Goal: Task Accomplishment & Management: Manage account settings

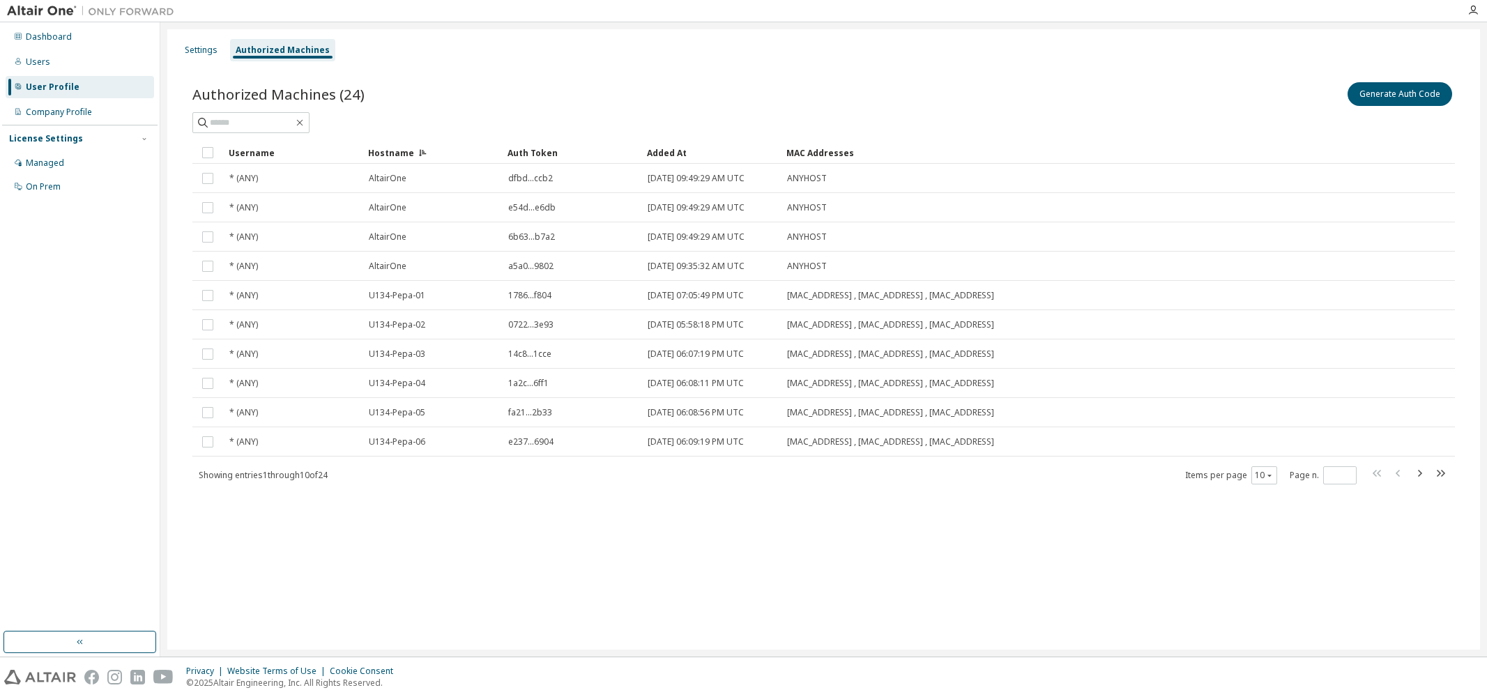
click at [38, 91] on div "User Profile" at bounding box center [53, 87] width 54 height 11
click at [38, 111] on div "Company Profile" at bounding box center [59, 112] width 66 height 11
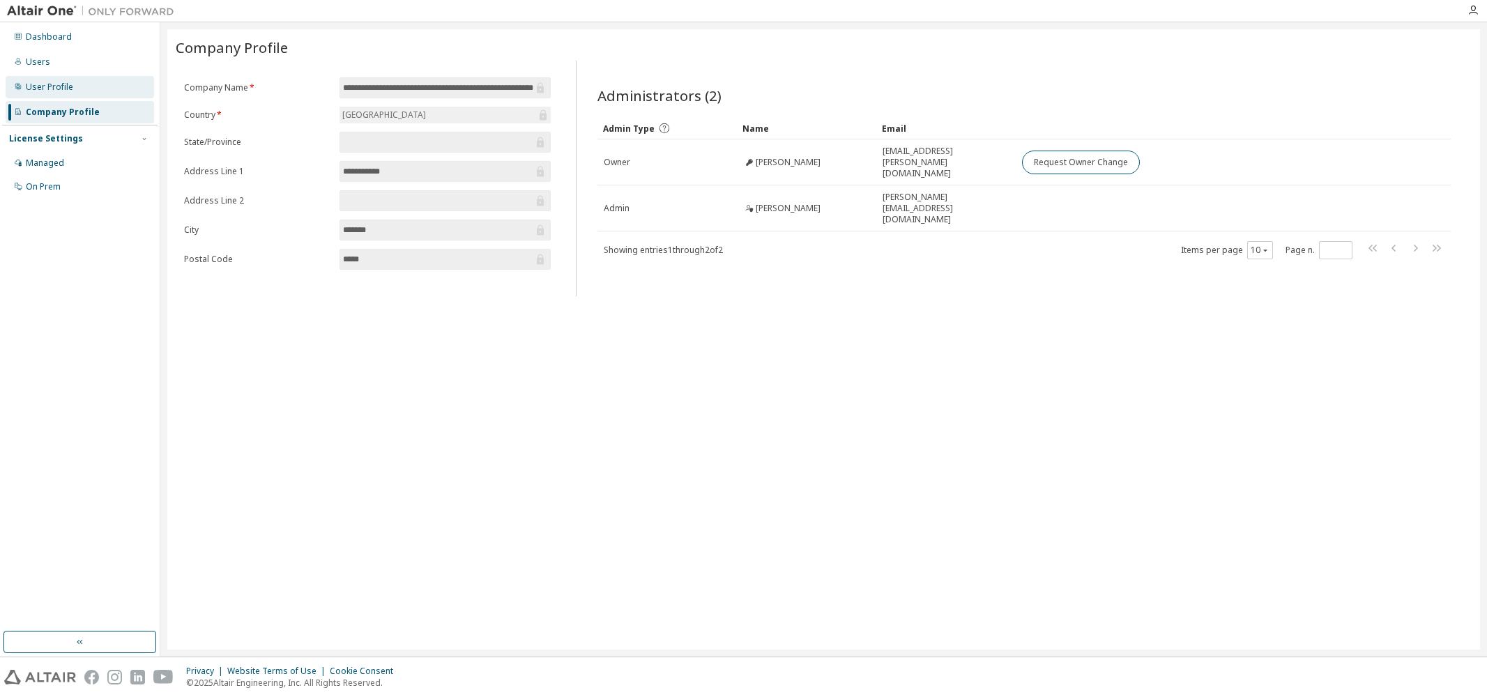
click at [39, 83] on div "User Profile" at bounding box center [49, 87] width 47 height 11
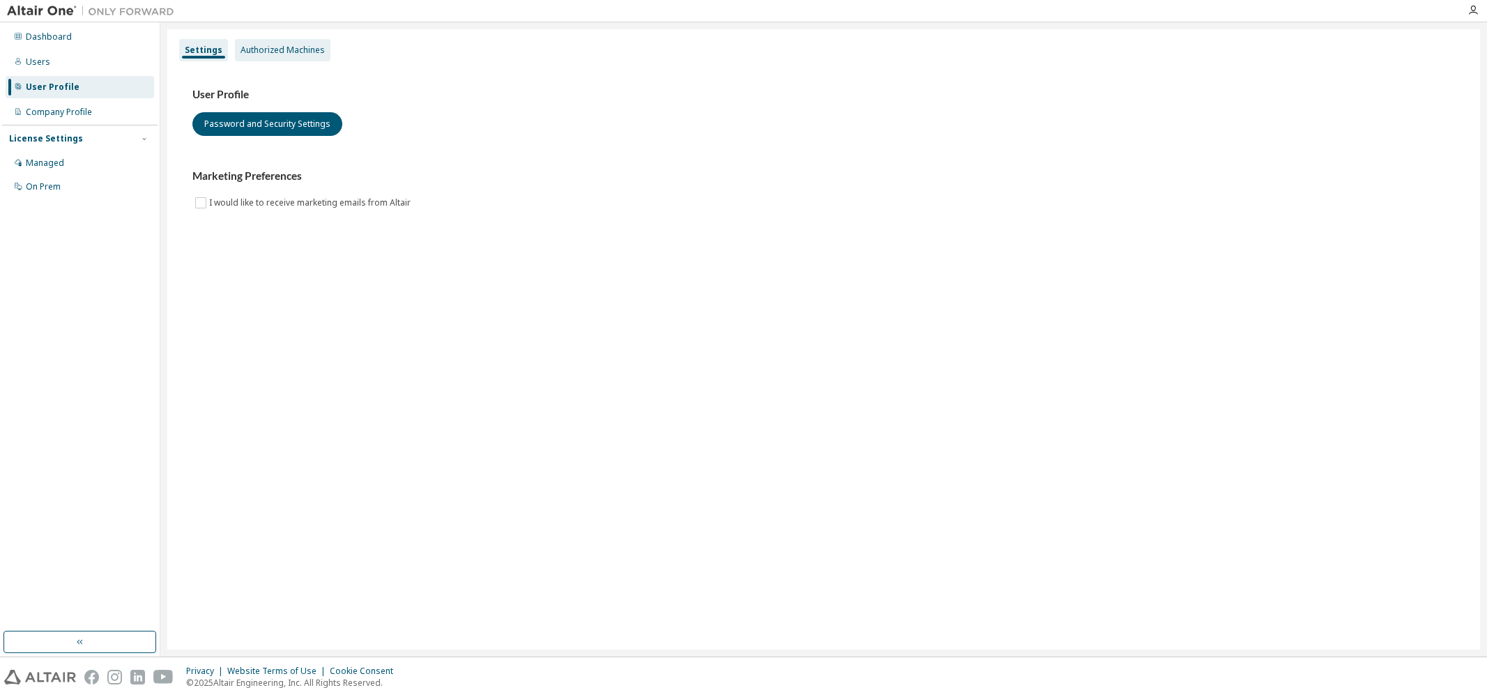
click at [252, 49] on div "Authorized Machines" at bounding box center [283, 50] width 84 height 11
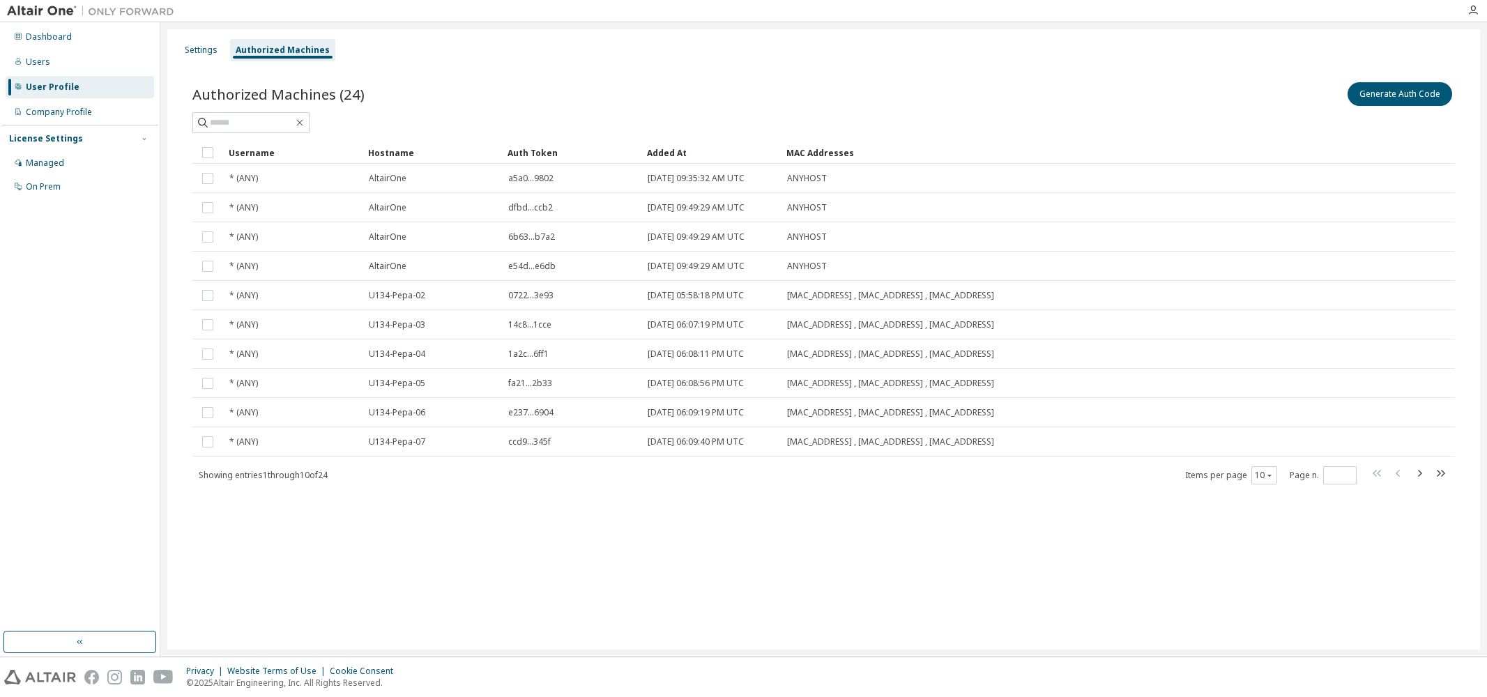
click at [391, 148] on div "Hostname" at bounding box center [432, 153] width 128 height 22
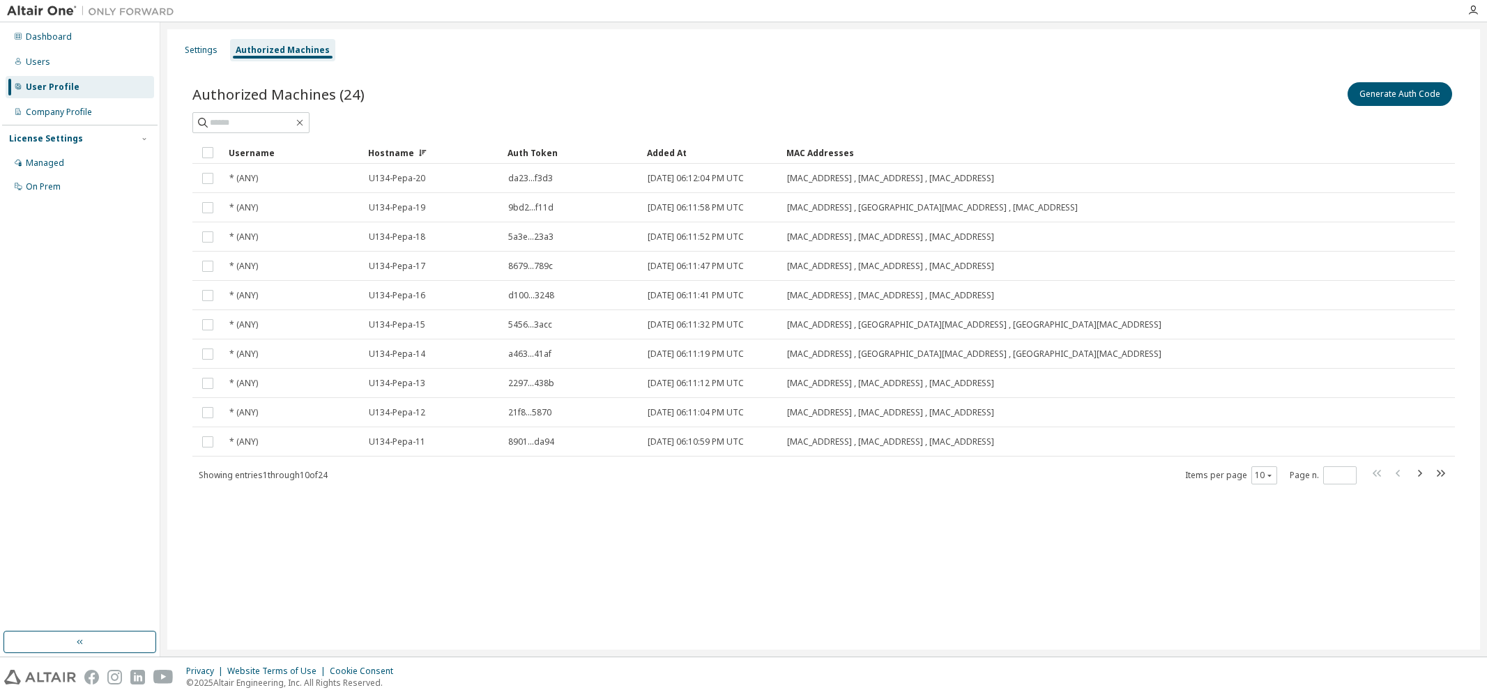
click at [391, 148] on div "Hostname" at bounding box center [432, 153] width 128 height 22
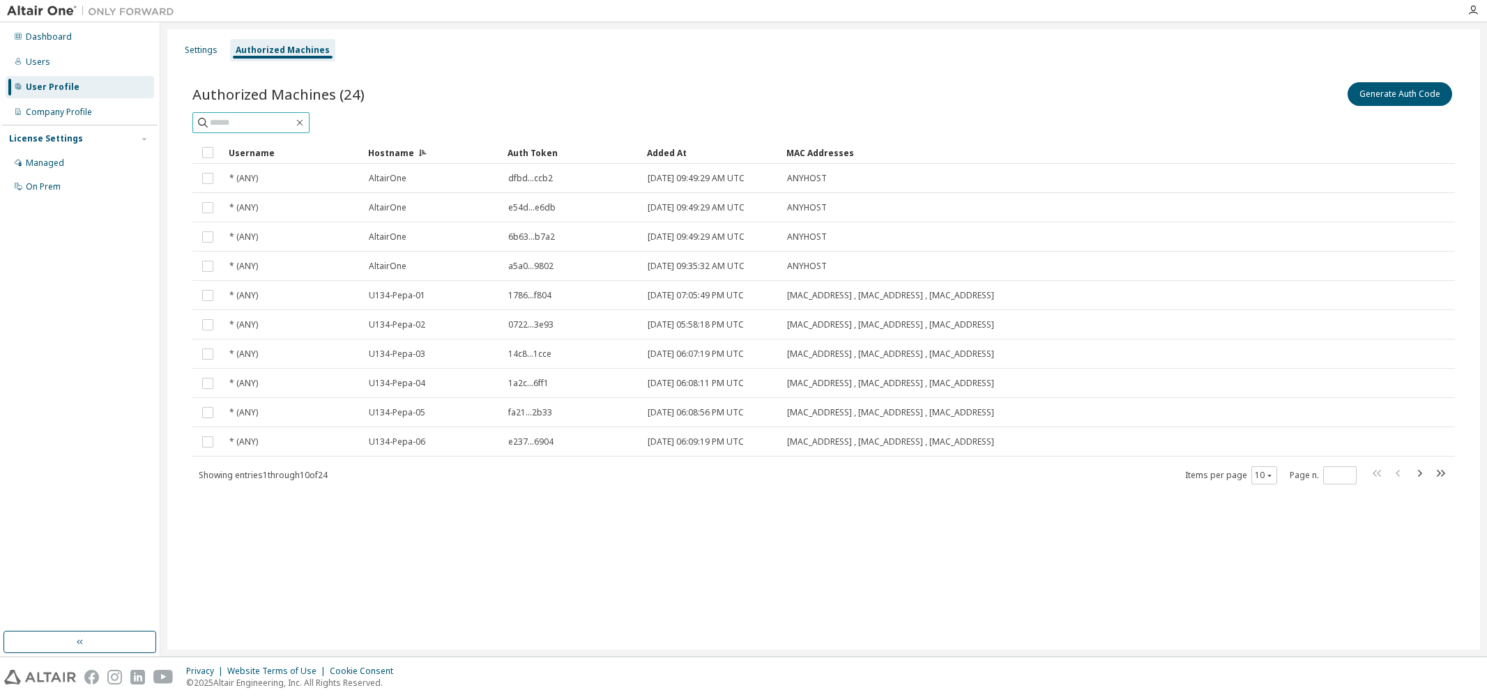
click at [288, 122] on input "text" at bounding box center [252, 123] width 84 height 14
type input "****"
click at [1271, 474] on icon "button" at bounding box center [1270, 475] width 8 height 8
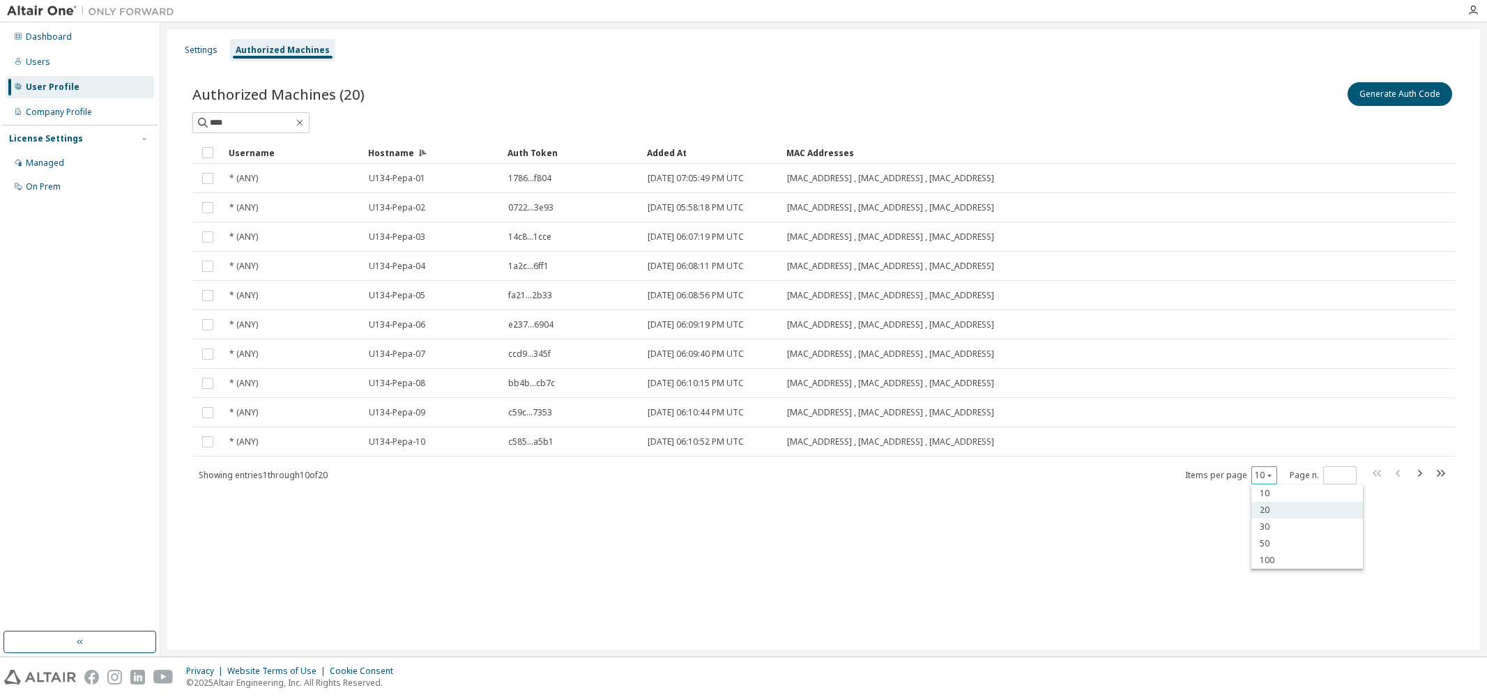
click at [1267, 509] on div "20" at bounding box center [1308, 510] width 112 height 17
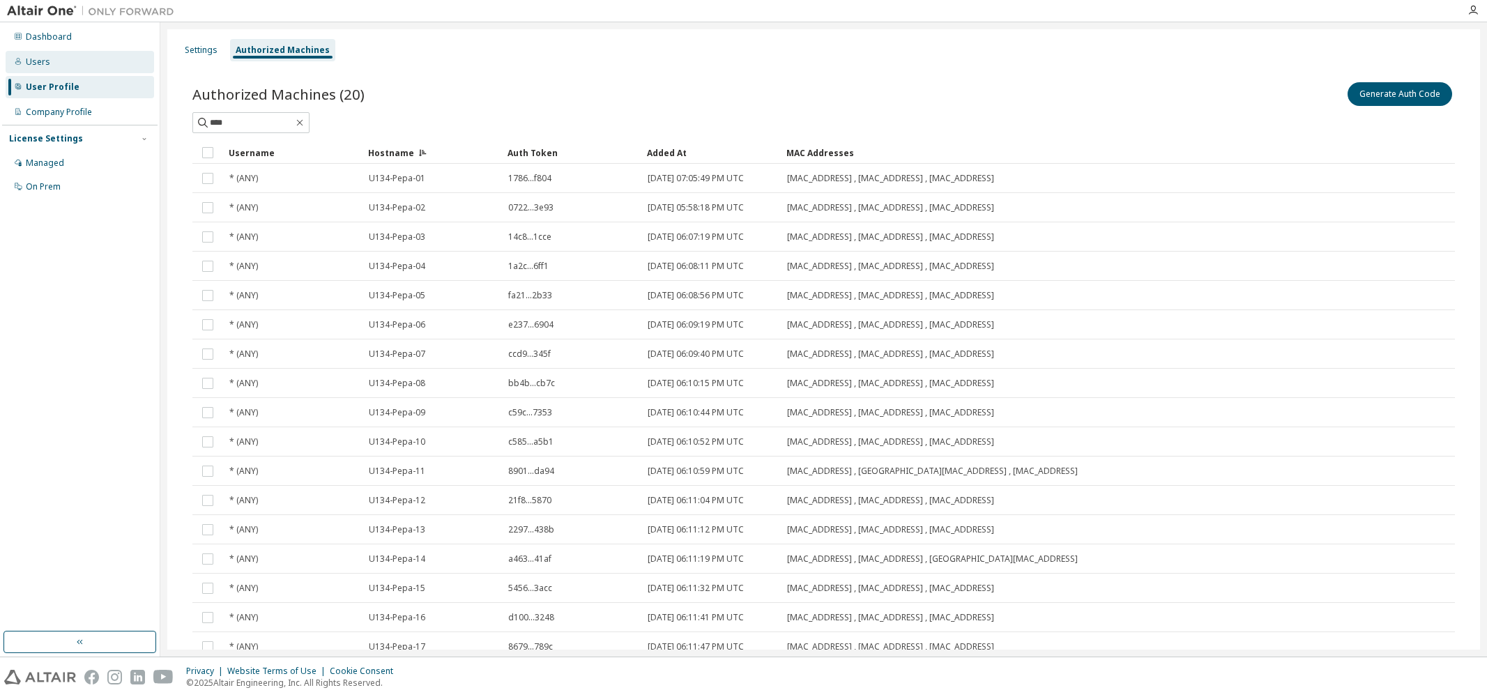
click at [48, 62] on div "Users" at bounding box center [80, 62] width 149 height 22
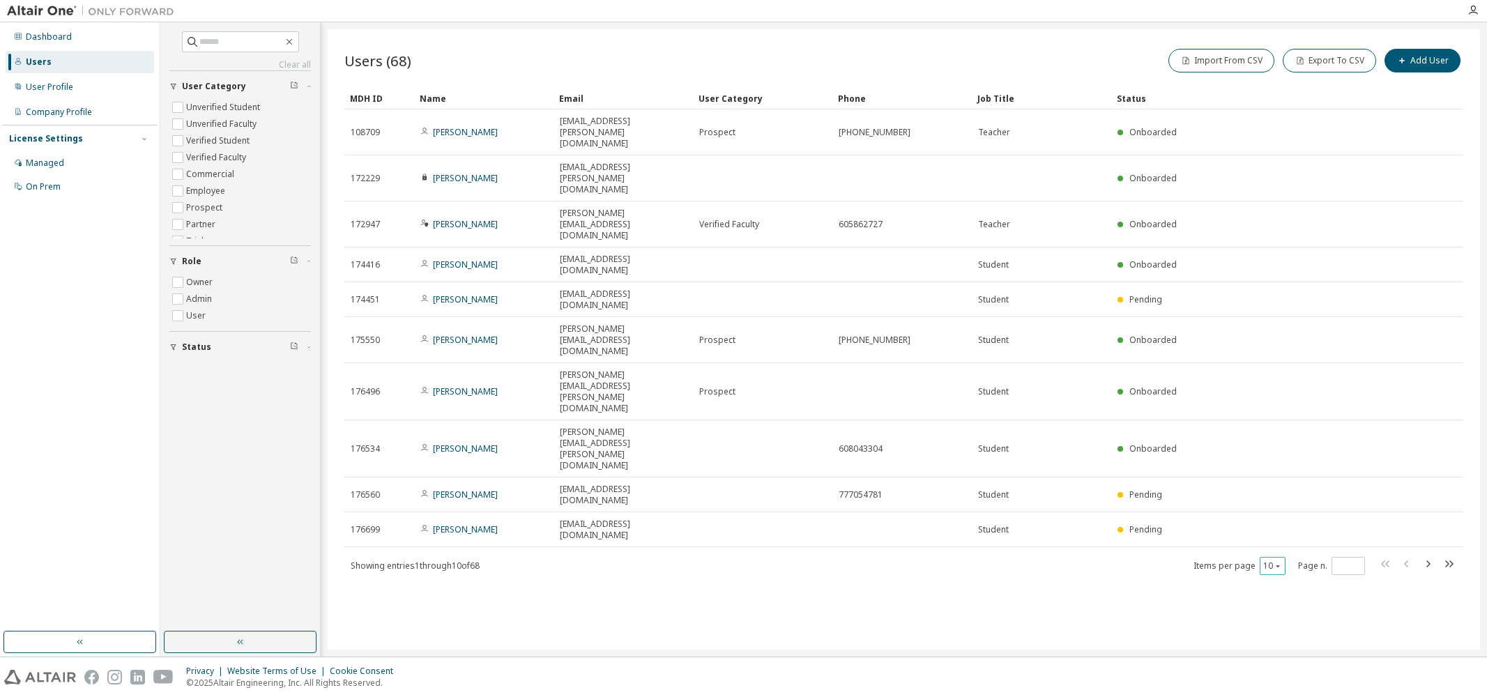
click at [1283, 557] on div "10" at bounding box center [1273, 566] width 26 height 18
click at [1281, 562] on icon "button" at bounding box center [1278, 566] width 8 height 8
click at [1274, 448] on div "100" at bounding box center [1316, 450] width 112 height 17
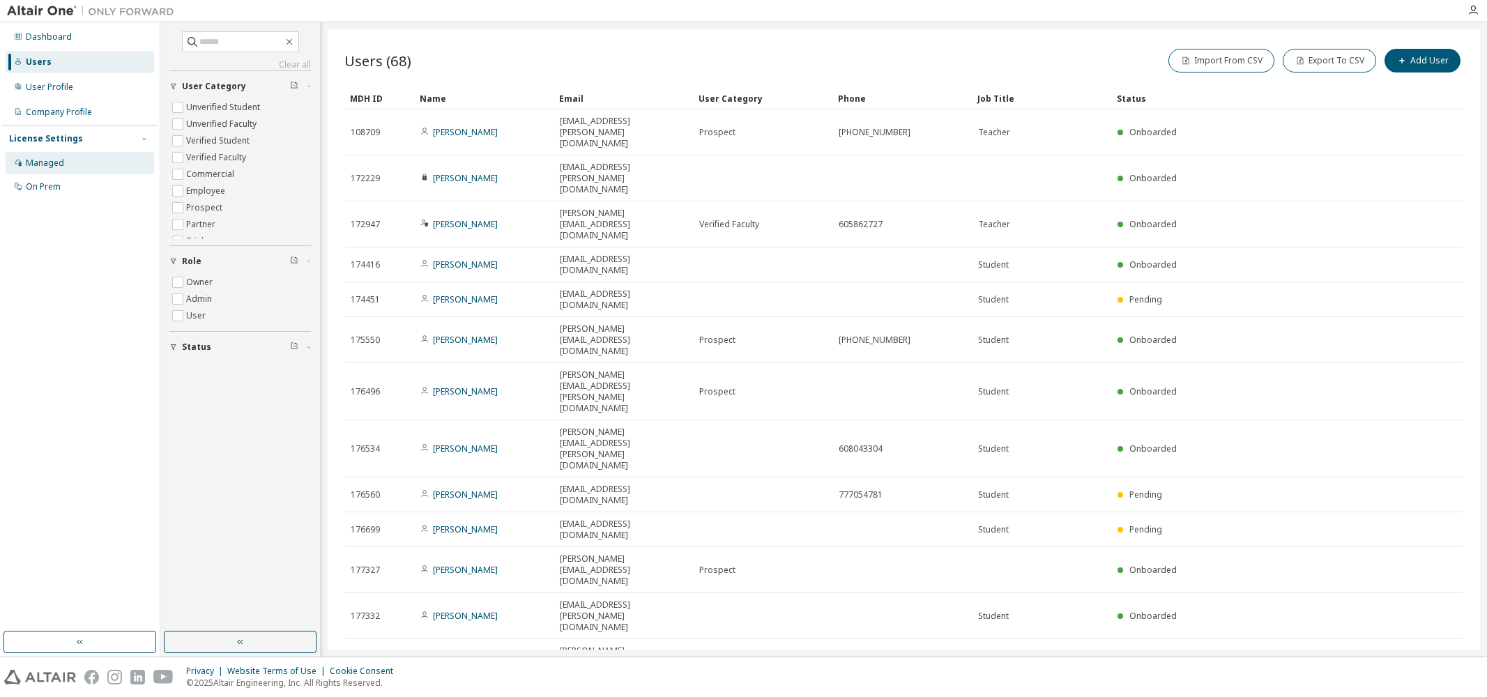
click at [40, 162] on div "Managed" at bounding box center [45, 163] width 38 height 11
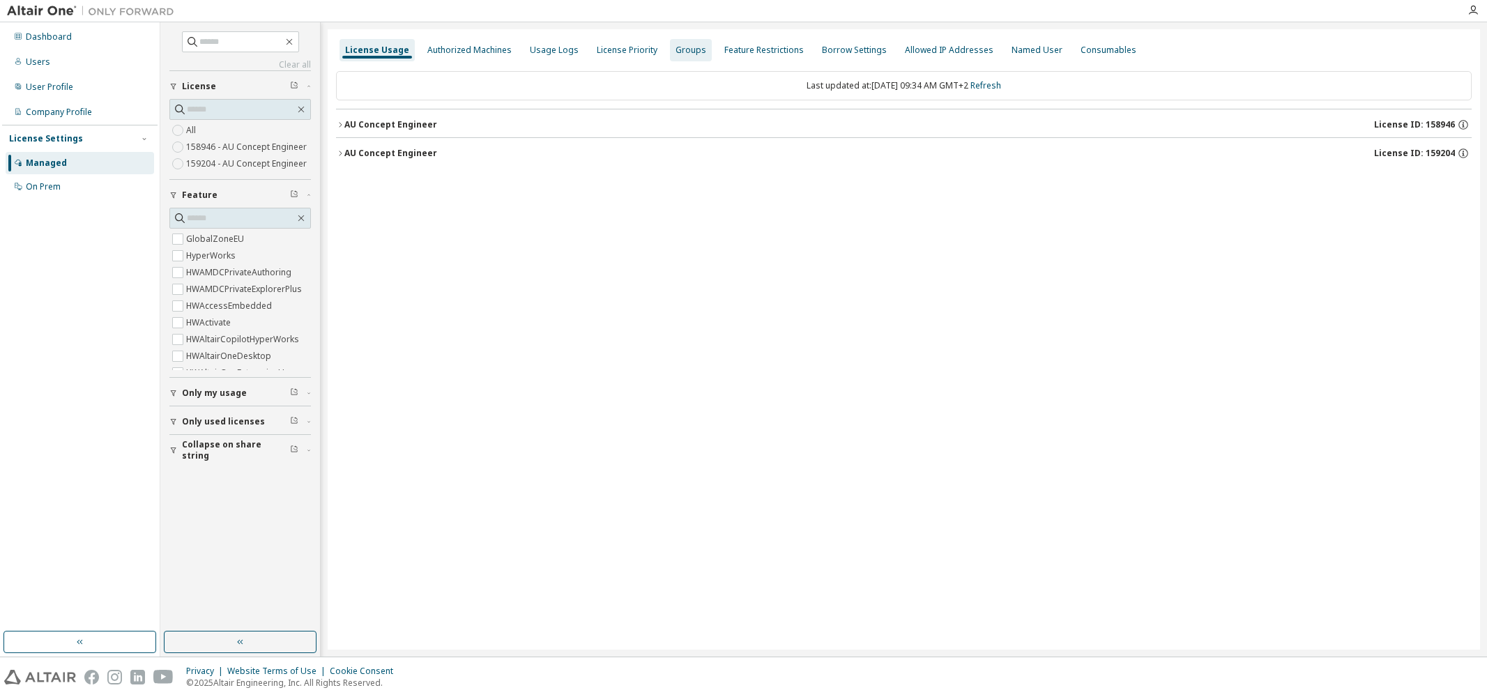
click at [679, 49] on div "Groups" at bounding box center [691, 50] width 31 height 11
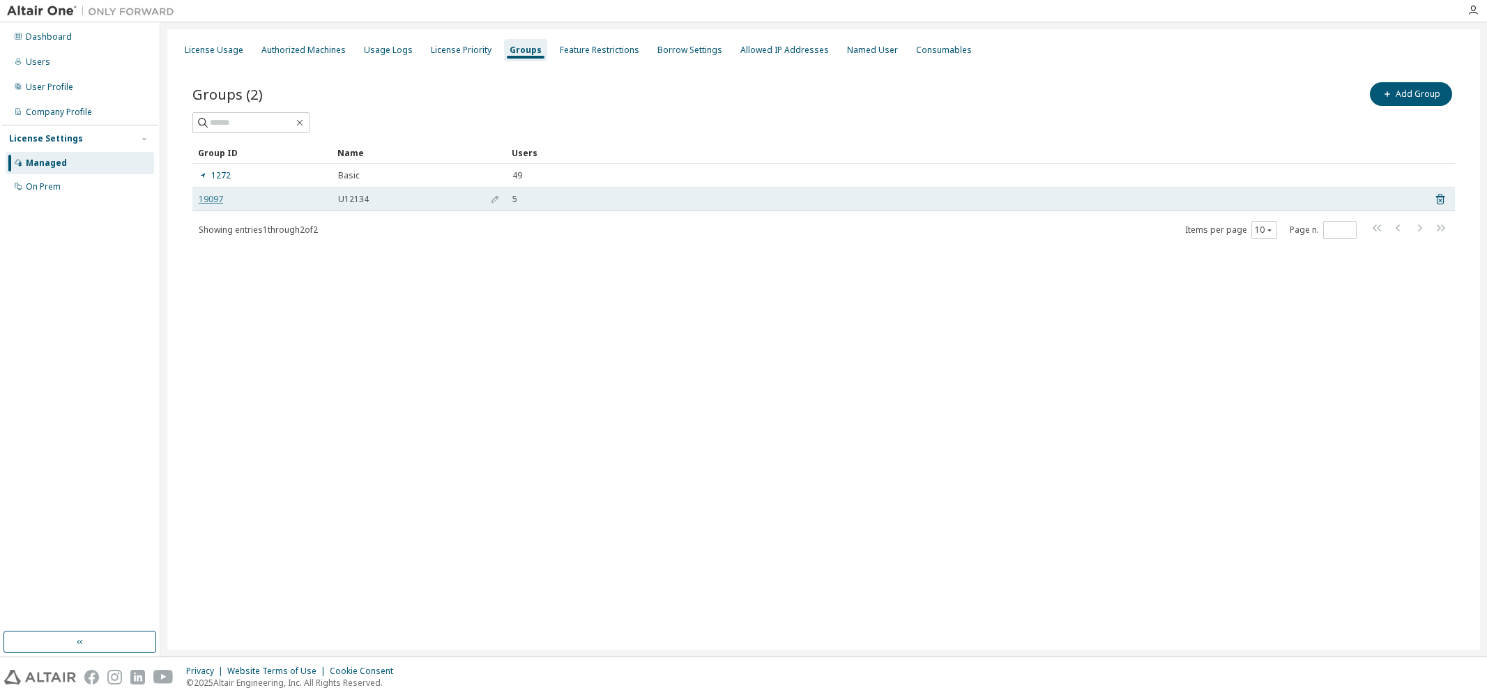
click at [213, 199] on link "19097" at bounding box center [211, 199] width 24 height 11
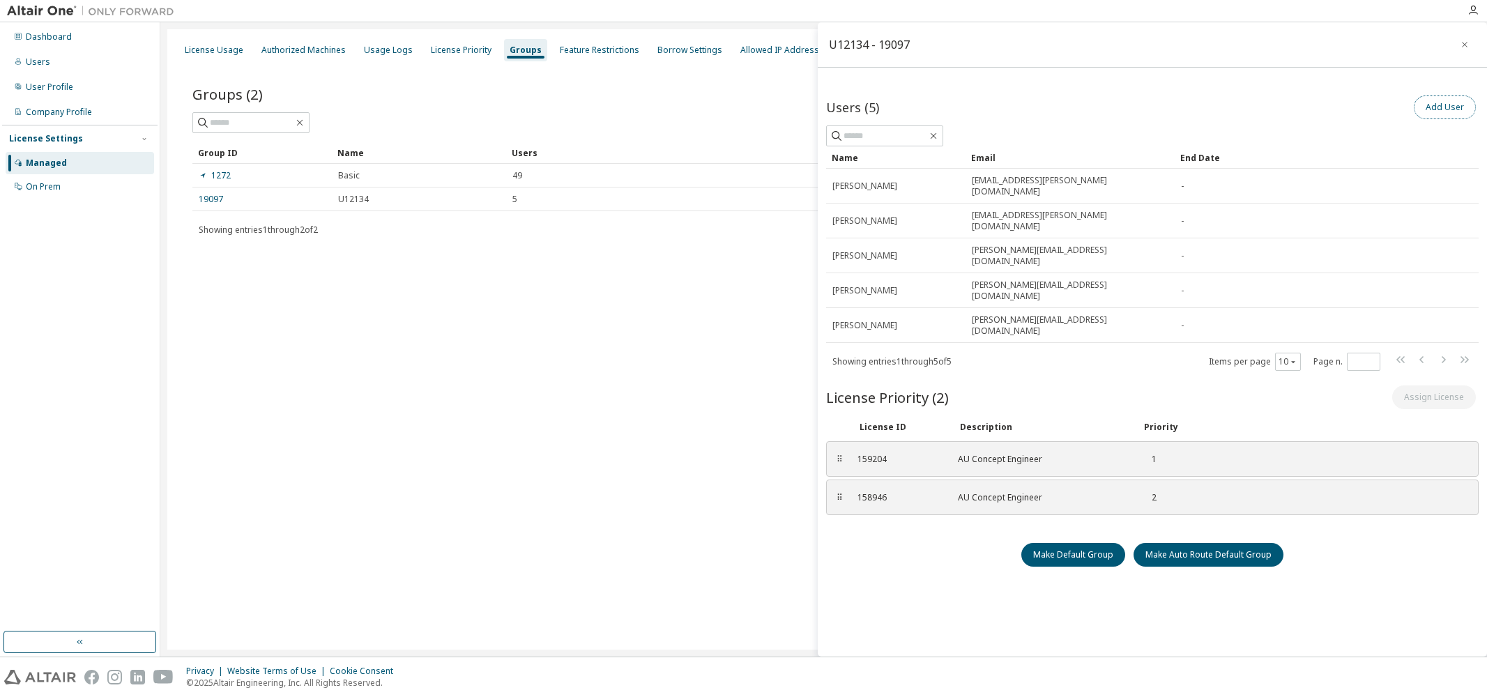
click at [1446, 108] on button "Add User" at bounding box center [1445, 108] width 62 height 24
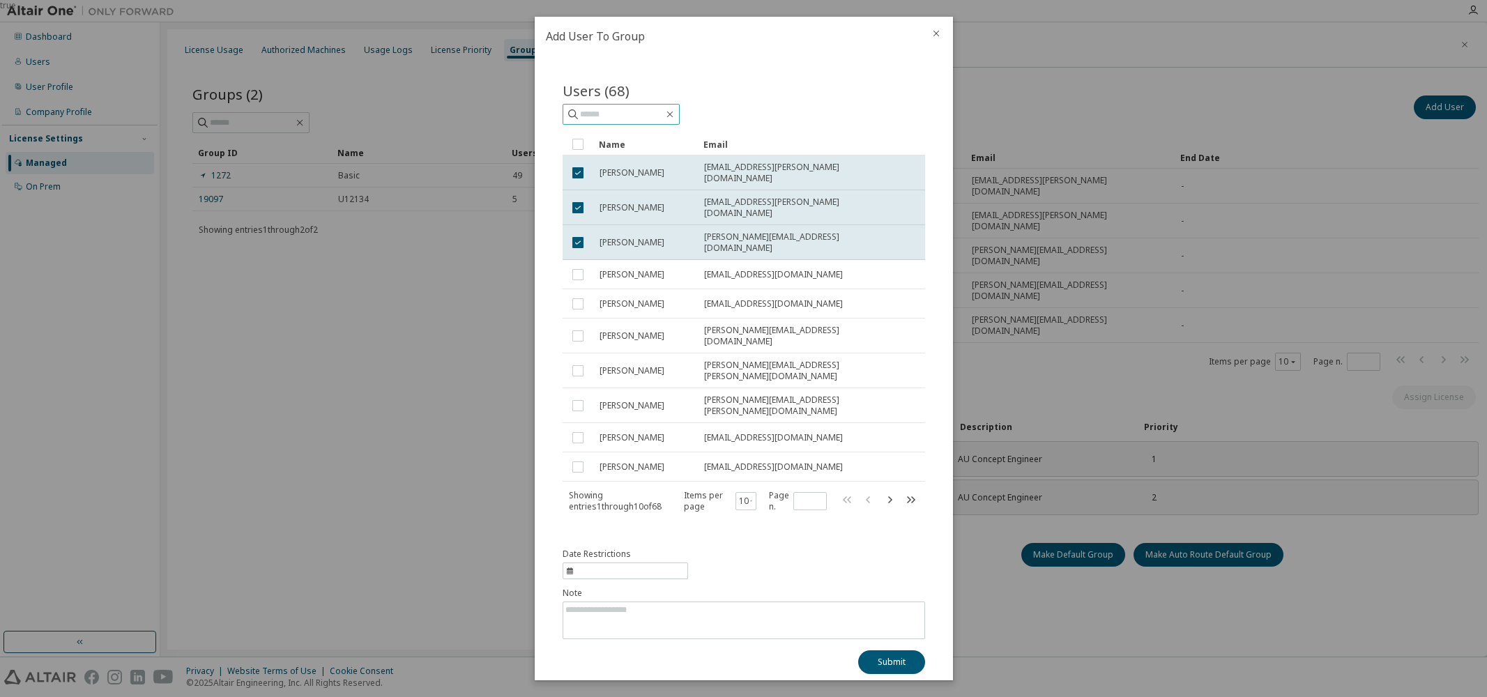
click at [643, 121] on input "text" at bounding box center [622, 114] width 84 height 14
type input "****"
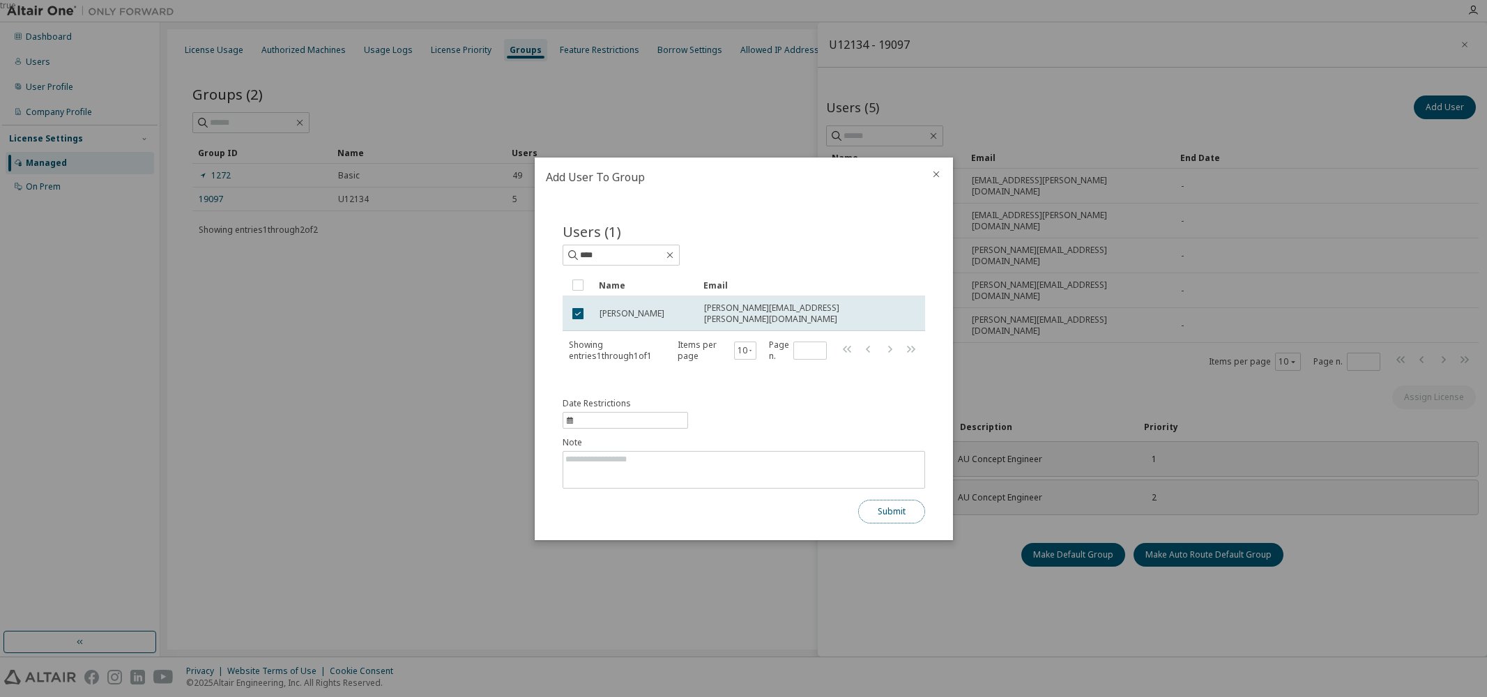
click at [895, 506] on button "Submit" at bounding box center [891, 512] width 67 height 24
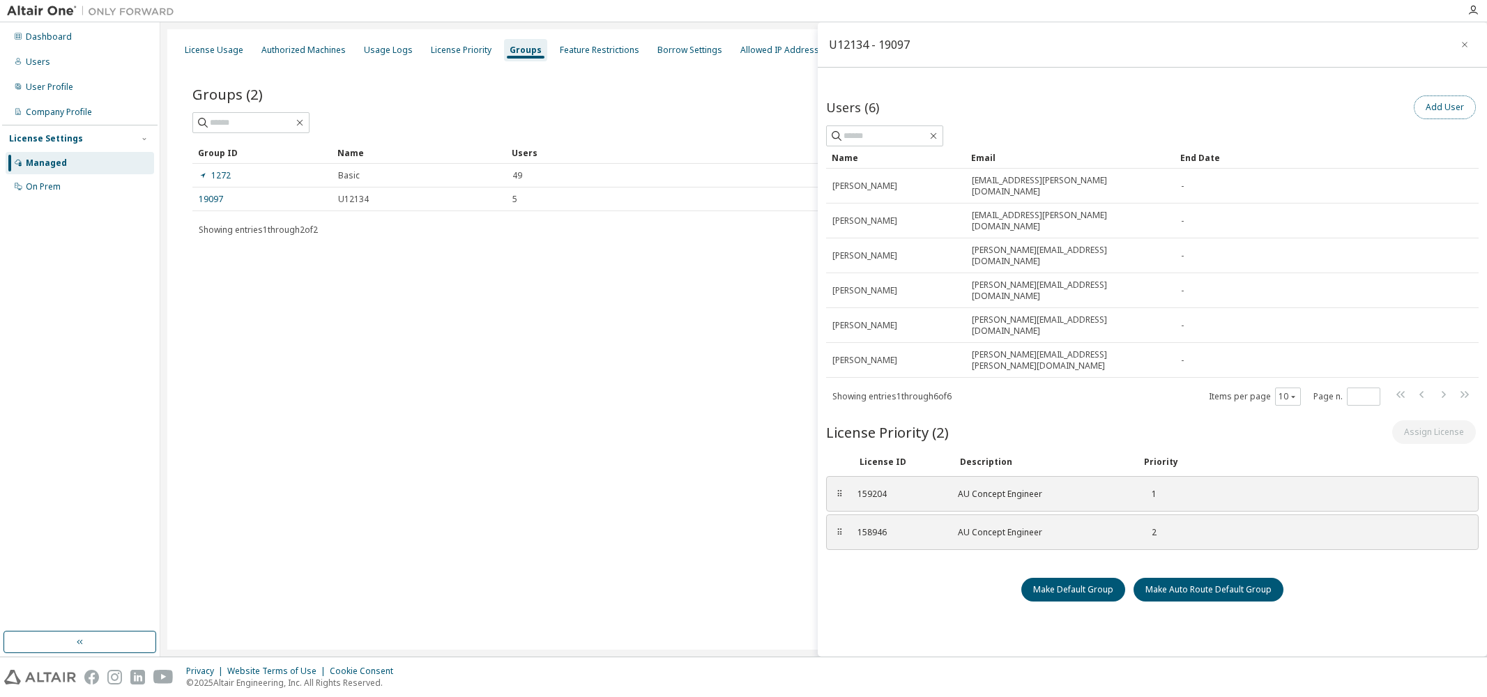
click at [1438, 105] on button "Add User" at bounding box center [1445, 108] width 62 height 24
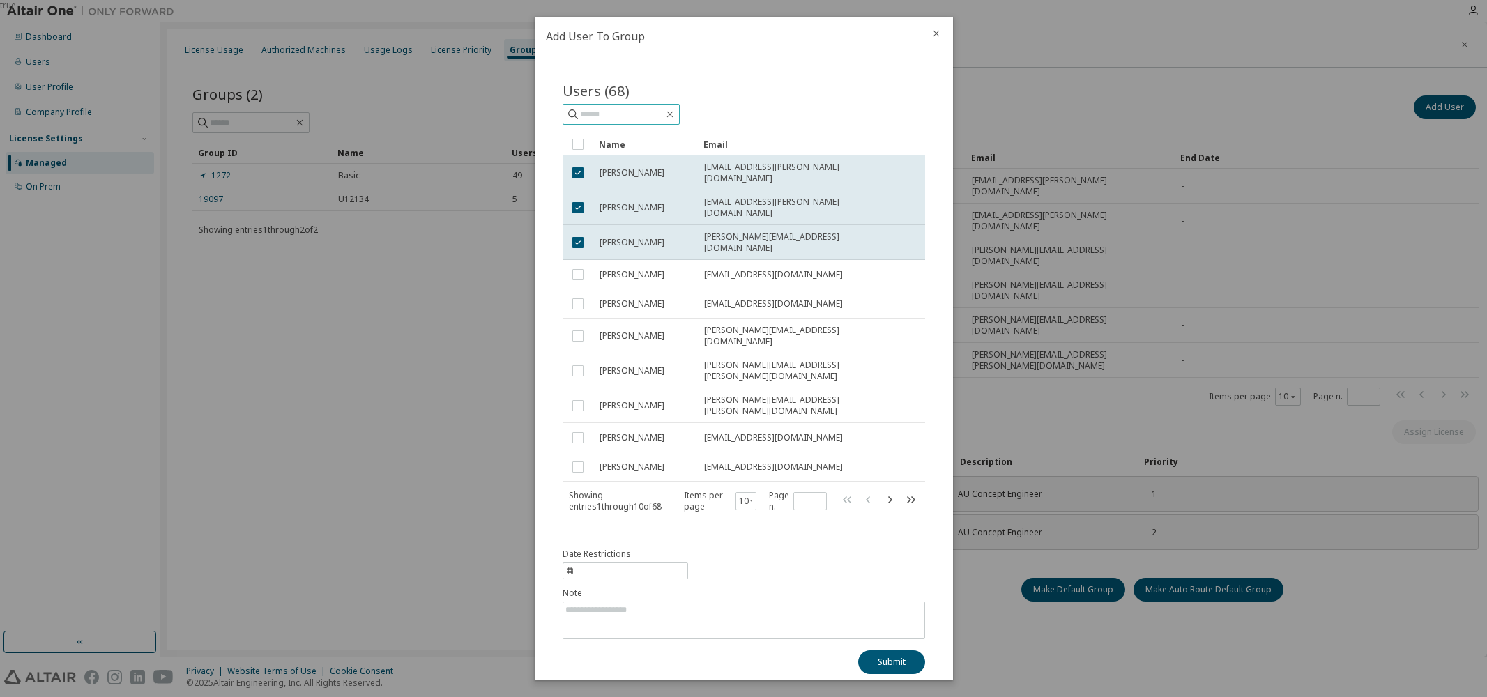
click at [591, 121] on input "text" at bounding box center [622, 114] width 84 height 14
type input "****"
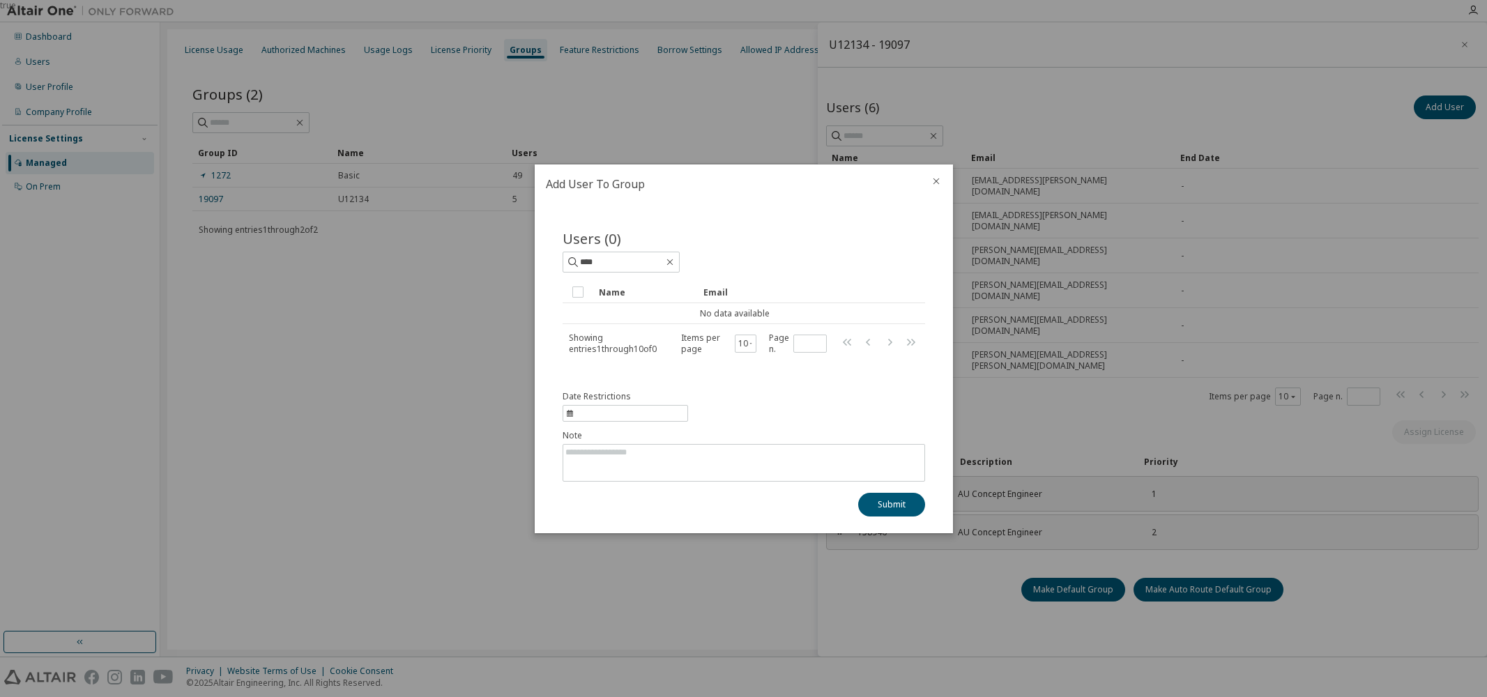
click at [939, 180] on icon "close" at bounding box center [936, 181] width 11 height 11
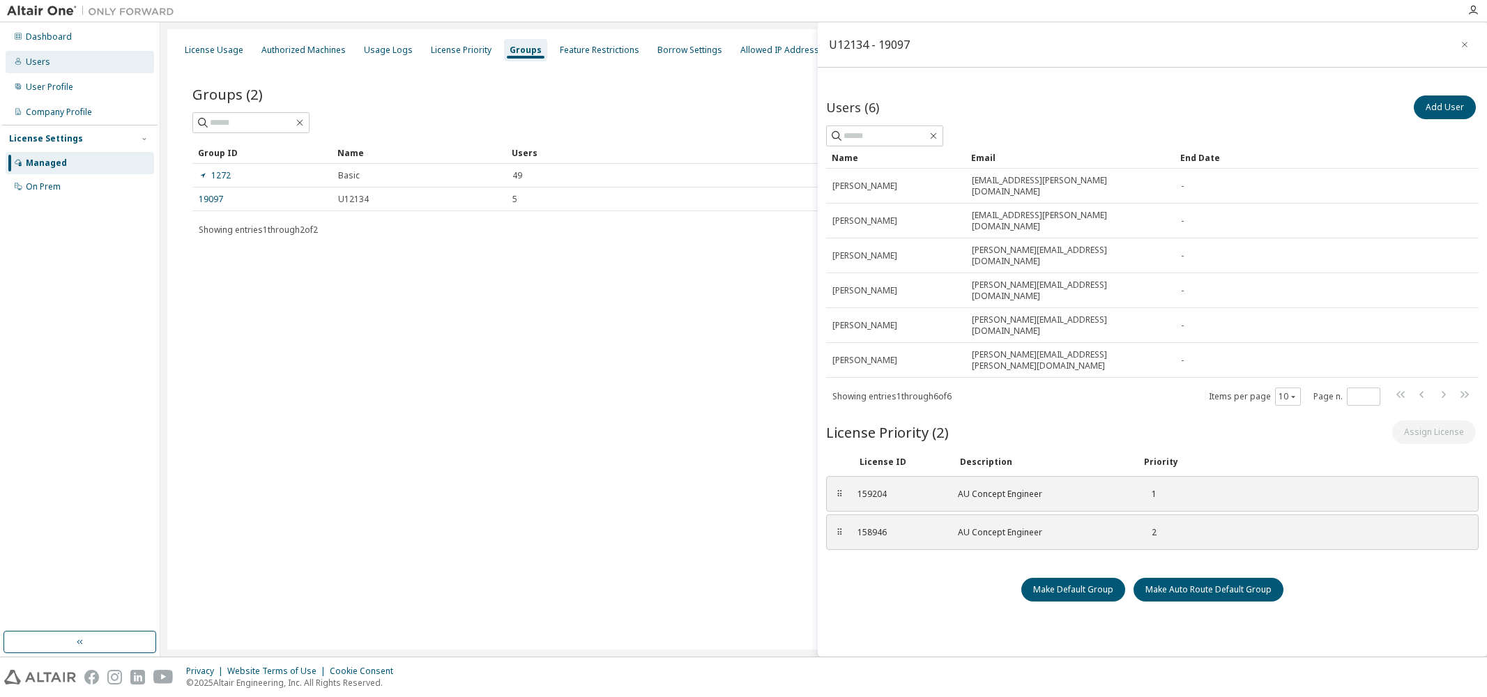
click at [52, 63] on div "Users" at bounding box center [80, 62] width 149 height 22
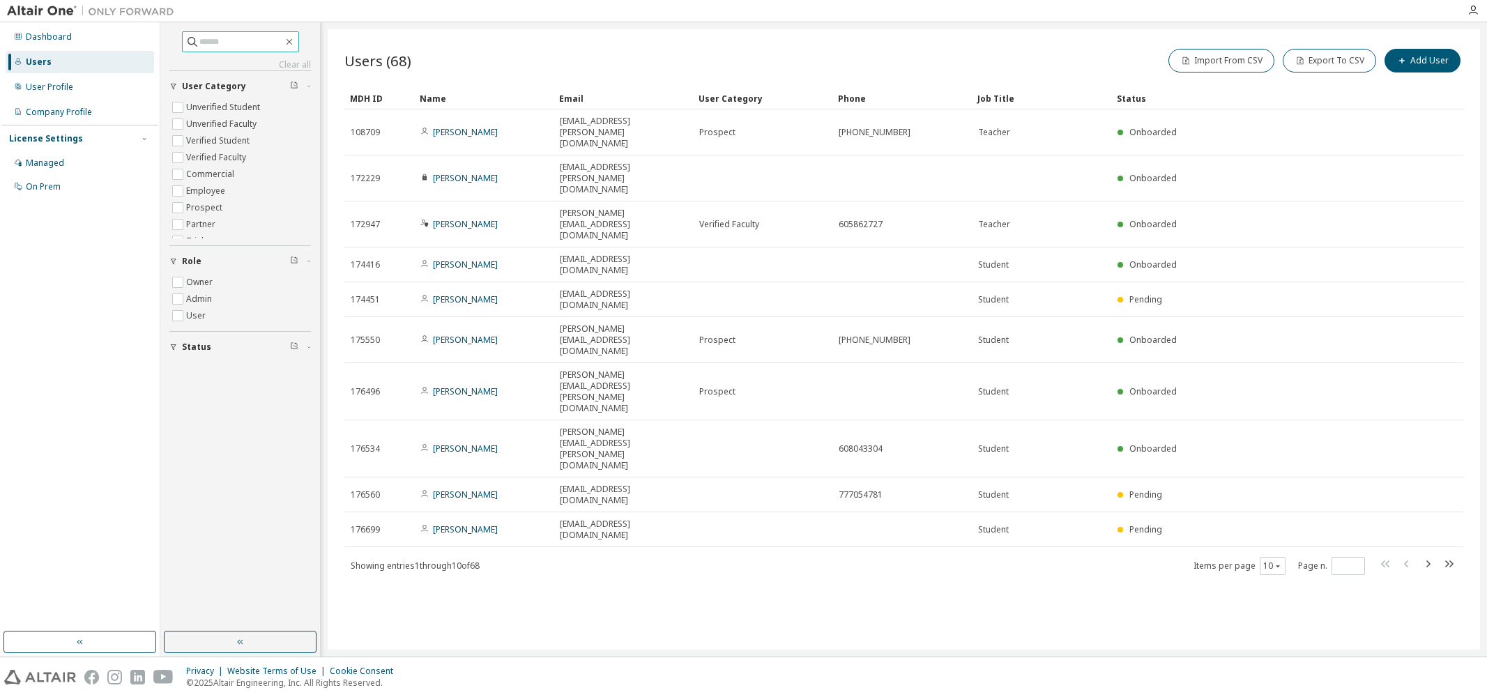
click at [231, 40] on input "text" at bounding box center [241, 42] width 84 height 14
type input "***"
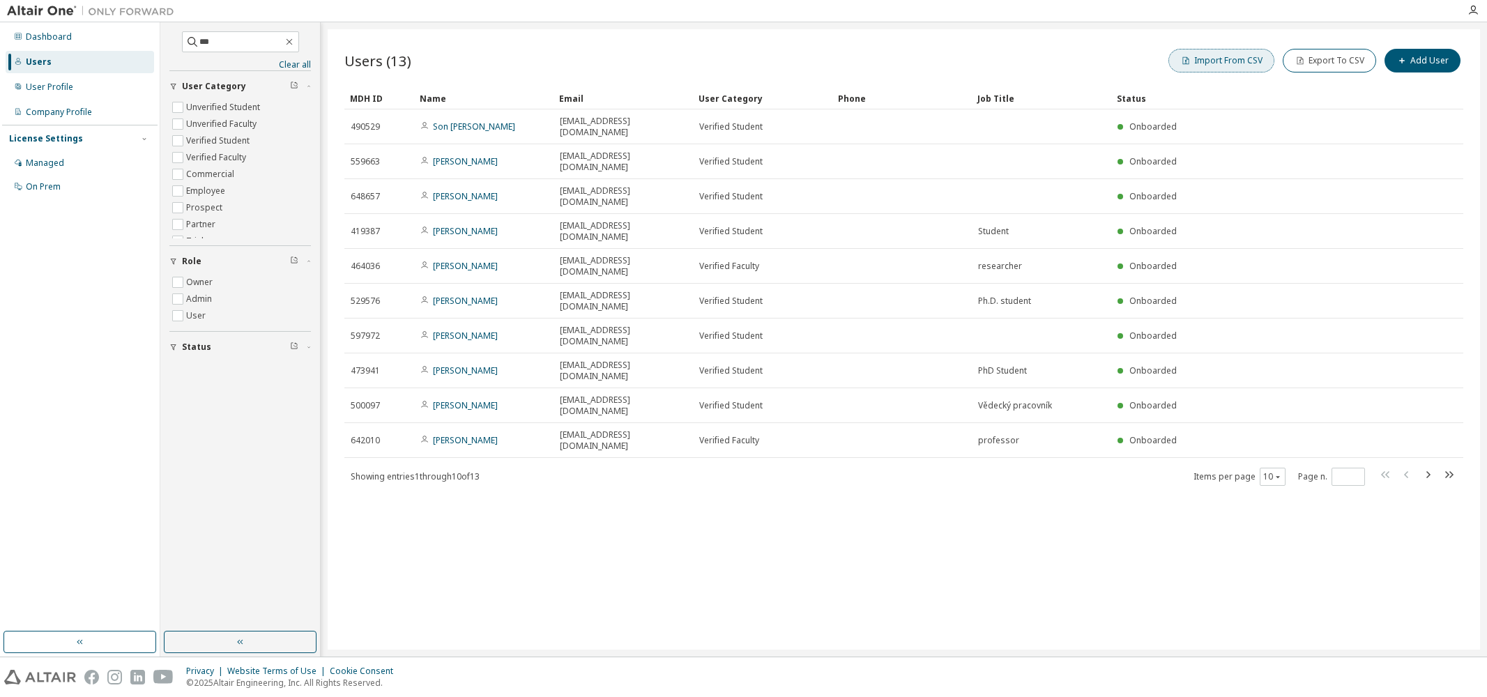
click at [1245, 65] on button "Import From CSV" at bounding box center [1222, 61] width 106 height 24
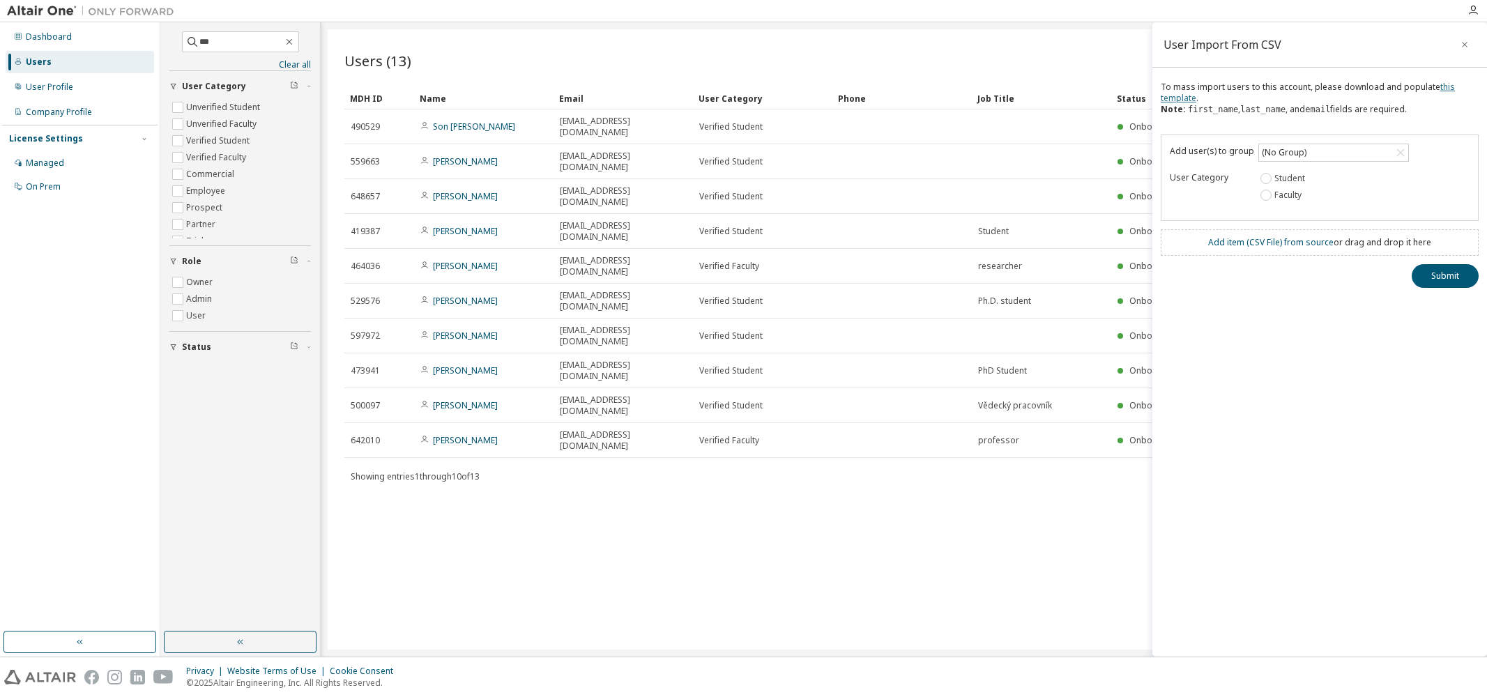
click at [1179, 96] on link "this template" at bounding box center [1308, 92] width 294 height 23
